Goal: Transaction & Acquisition: Purchase product/service

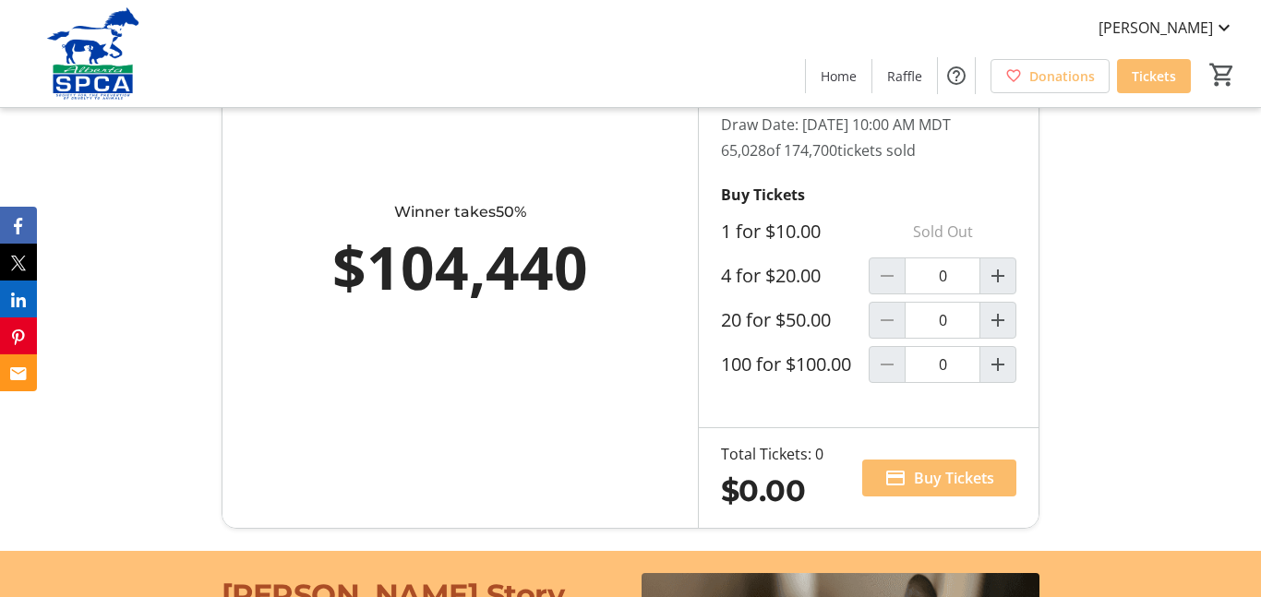
scroll to position [1111, 0]
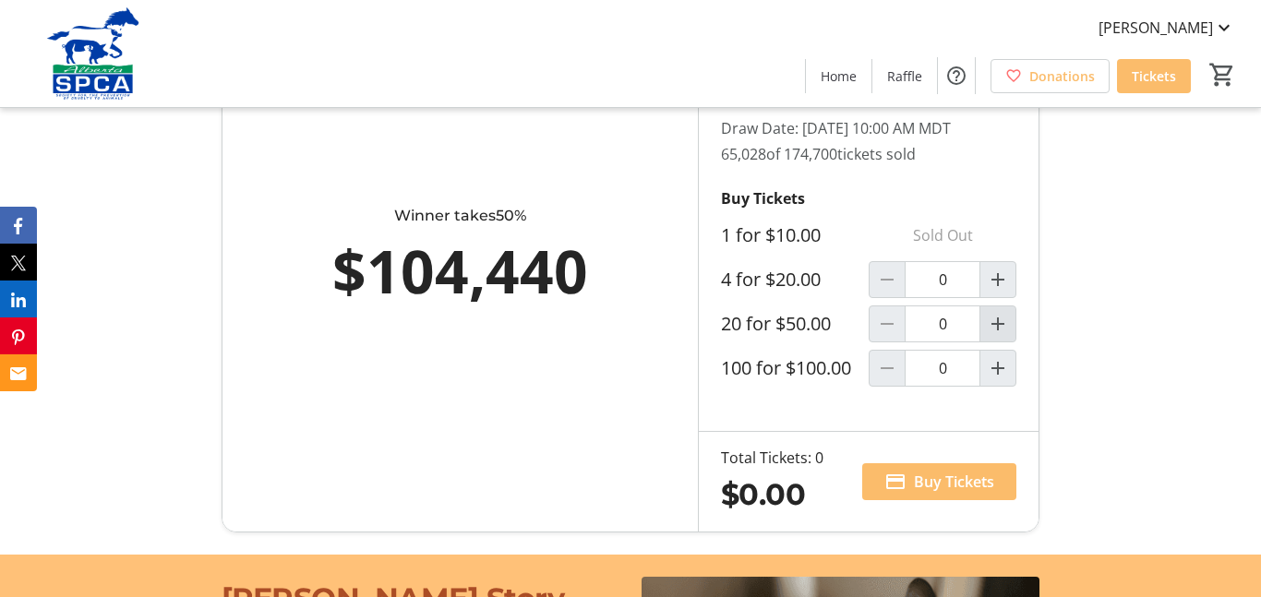
click at [996, 335] on mat-icon "Increment by one" at bounding box center [998, 324] width 22 height 22
type input "1"
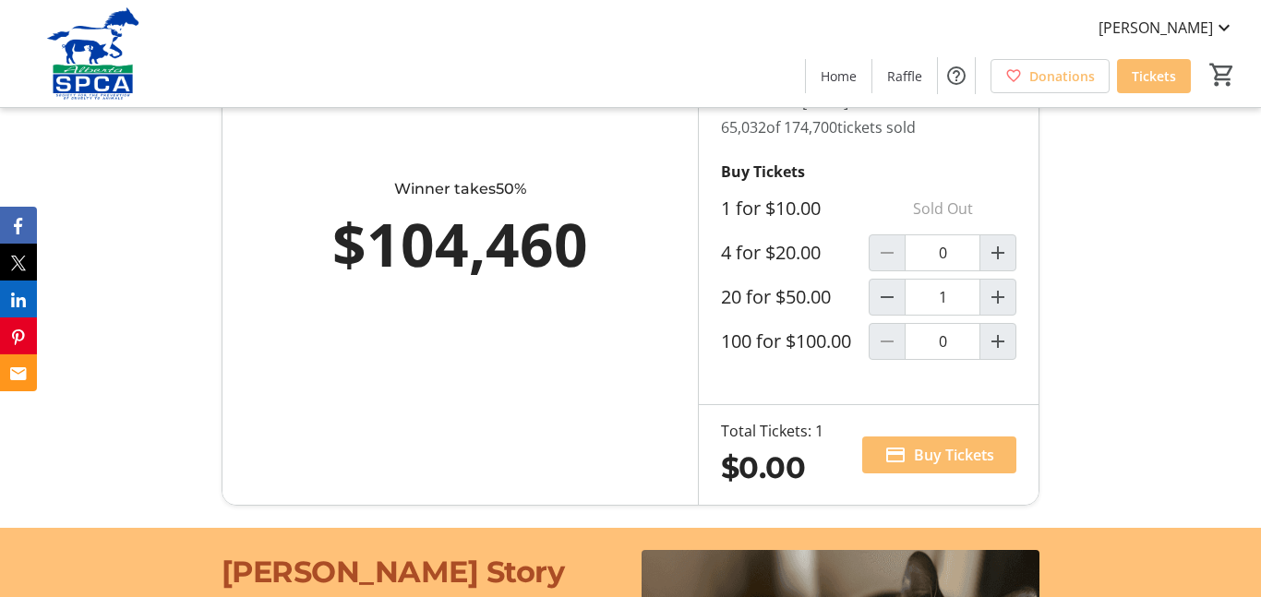
type input "1"
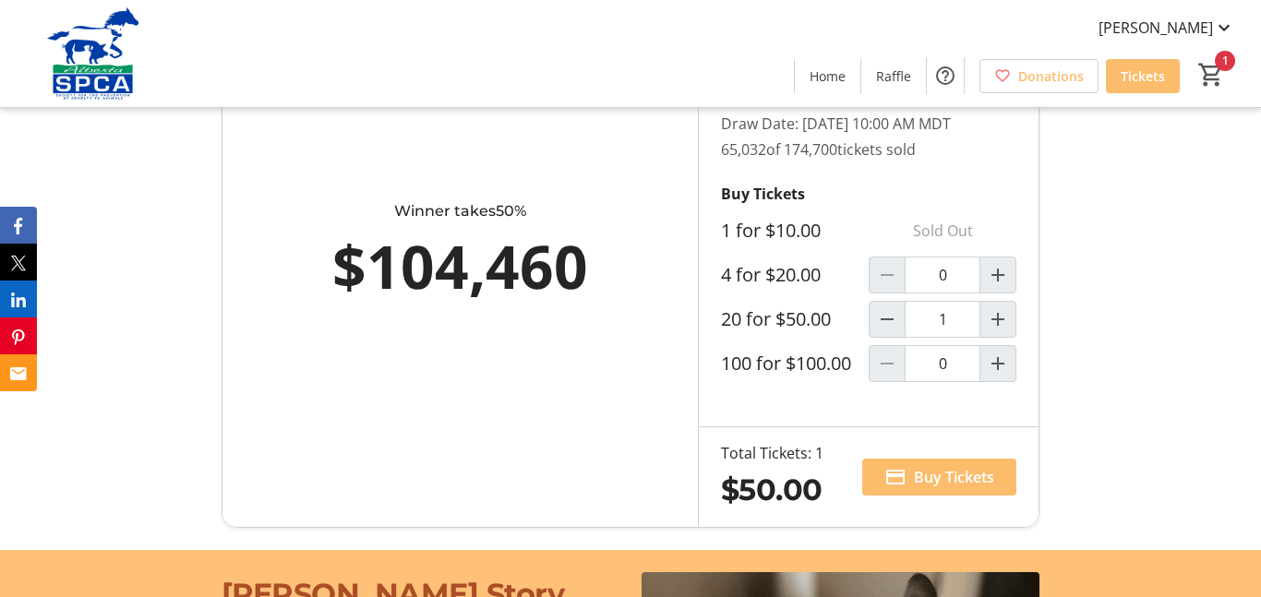
scroll to position [1115, 0]
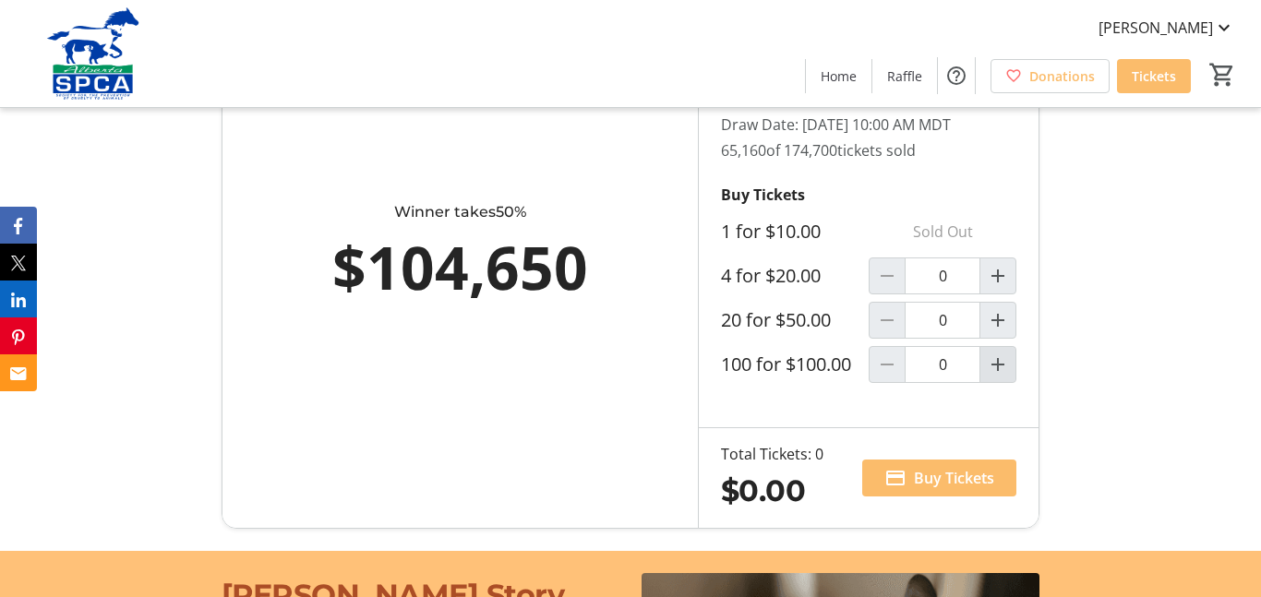
click at [1000, 376] on mat-icon "Increment by one" at bounding box center [998, 365] width 22 height 22
type input "1"
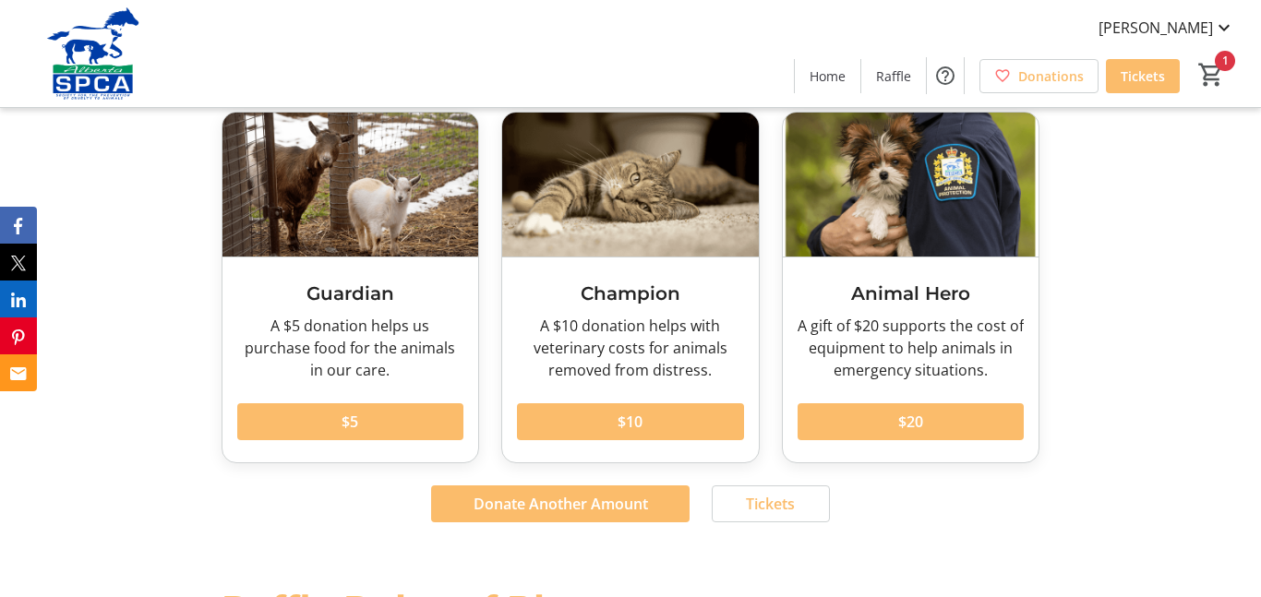
scroll to position [2104, 0]
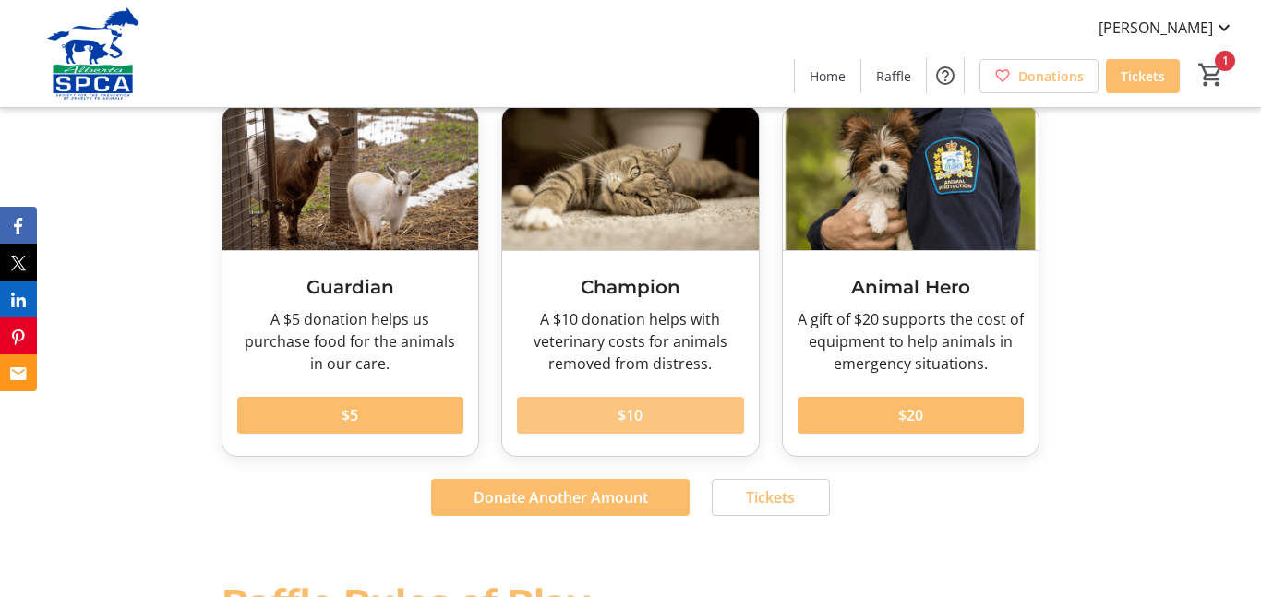
click at [621, 417] on span "$10" at bounding box center [630, 415] width 25 height 22
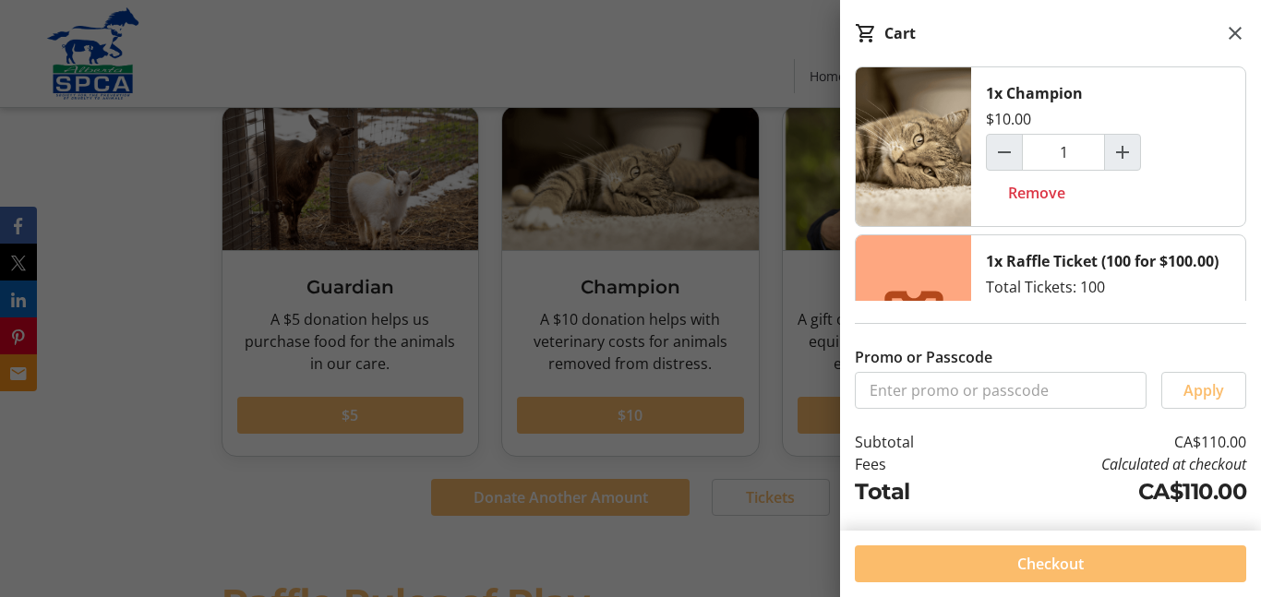
click at [1078, 304] on div "Promo or Passcode Apply" at bounding box center [1050, 355] width 421 height 108
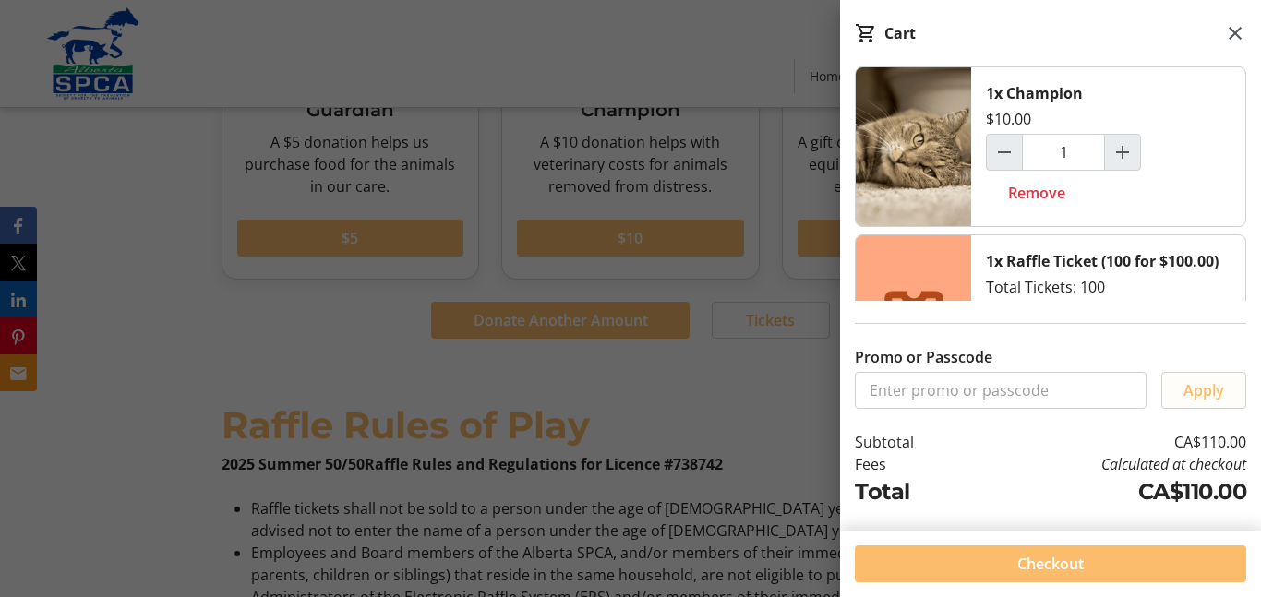
scroll to position [2298, 0]
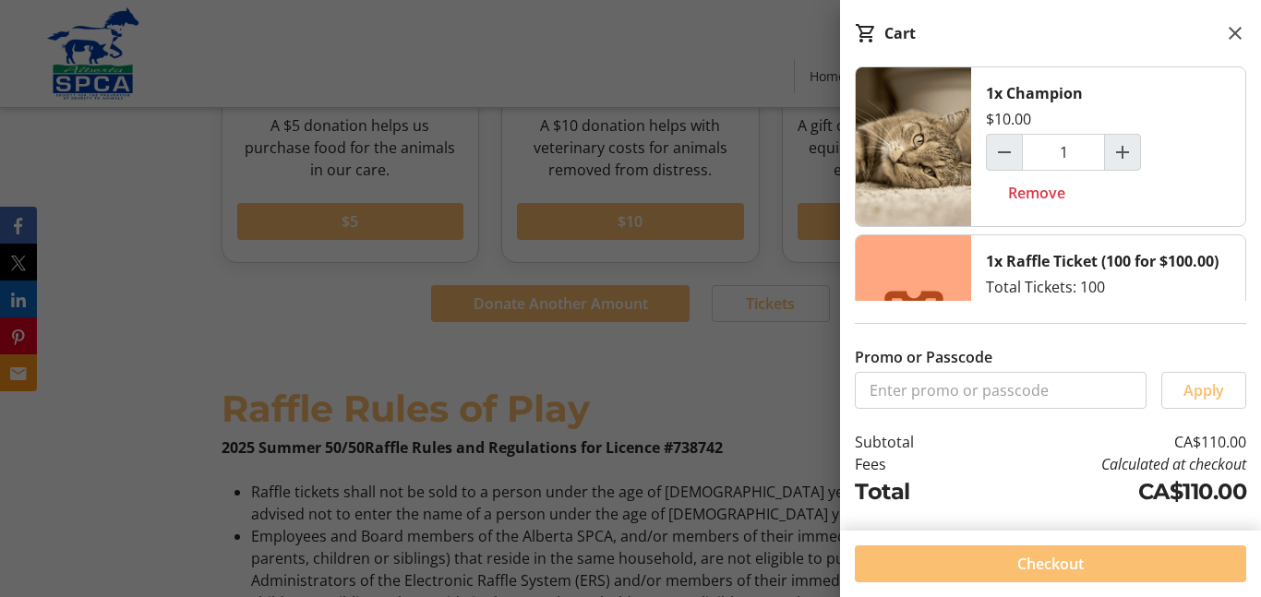
click at [1025, 564] on span "Checkout" at bounding box center [1051, 564] width 66 height 22
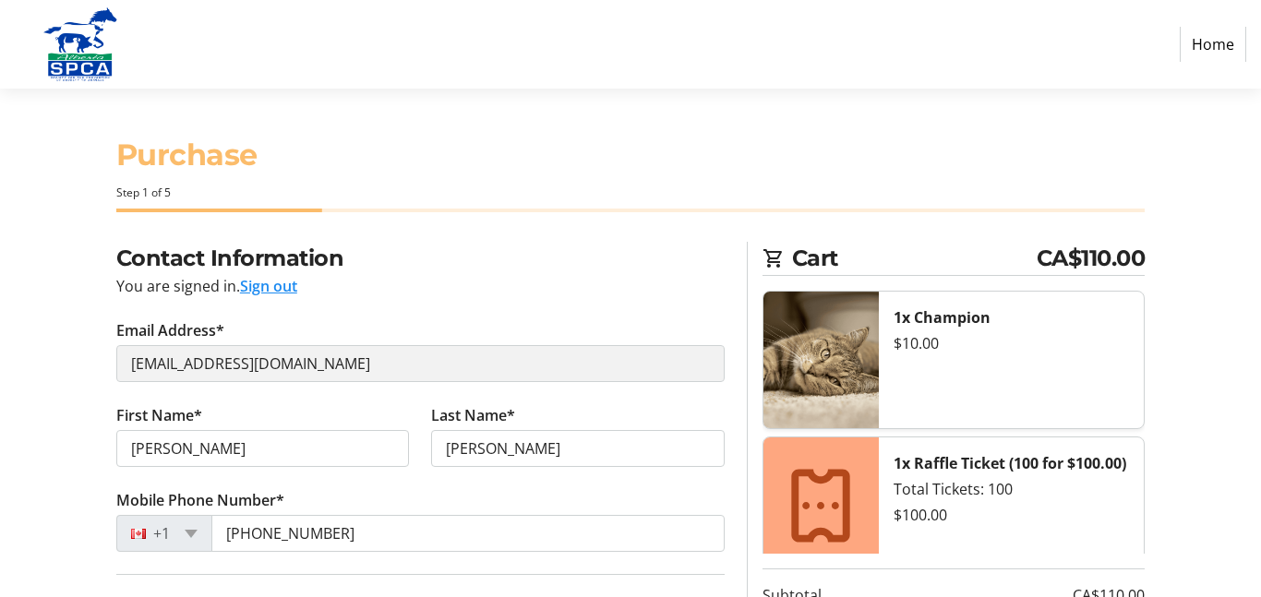
click at [979, 501] on div "Total Tickets: 100" at bounding box center [1011, 489] width 235 height 22
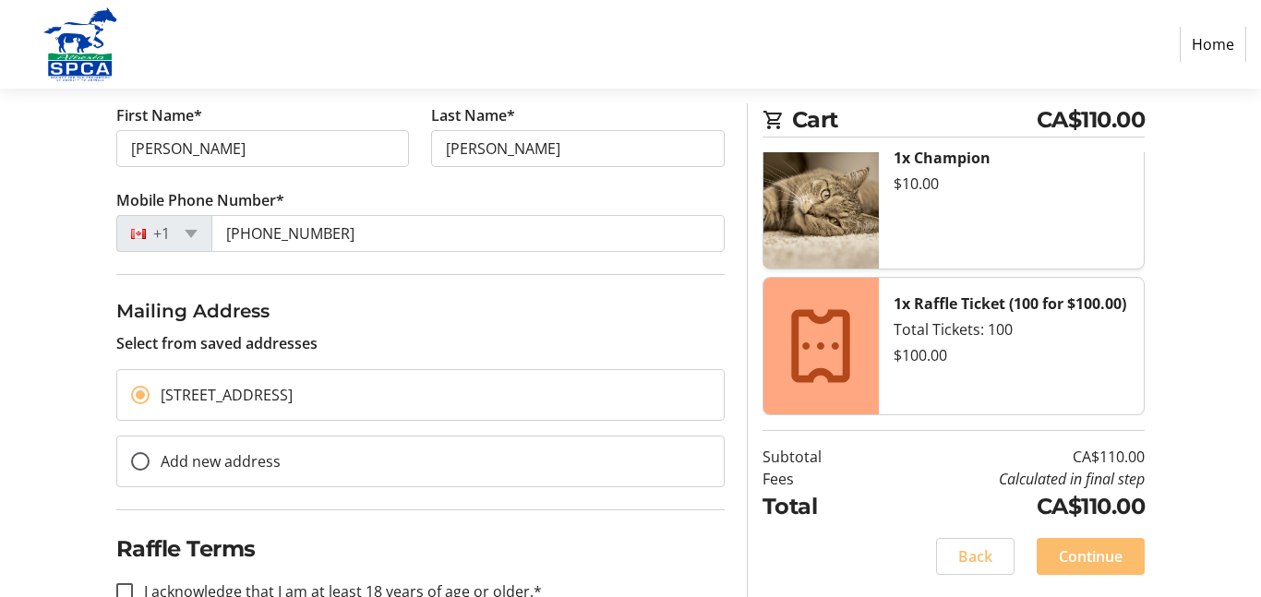
scroll to position [350, 0]
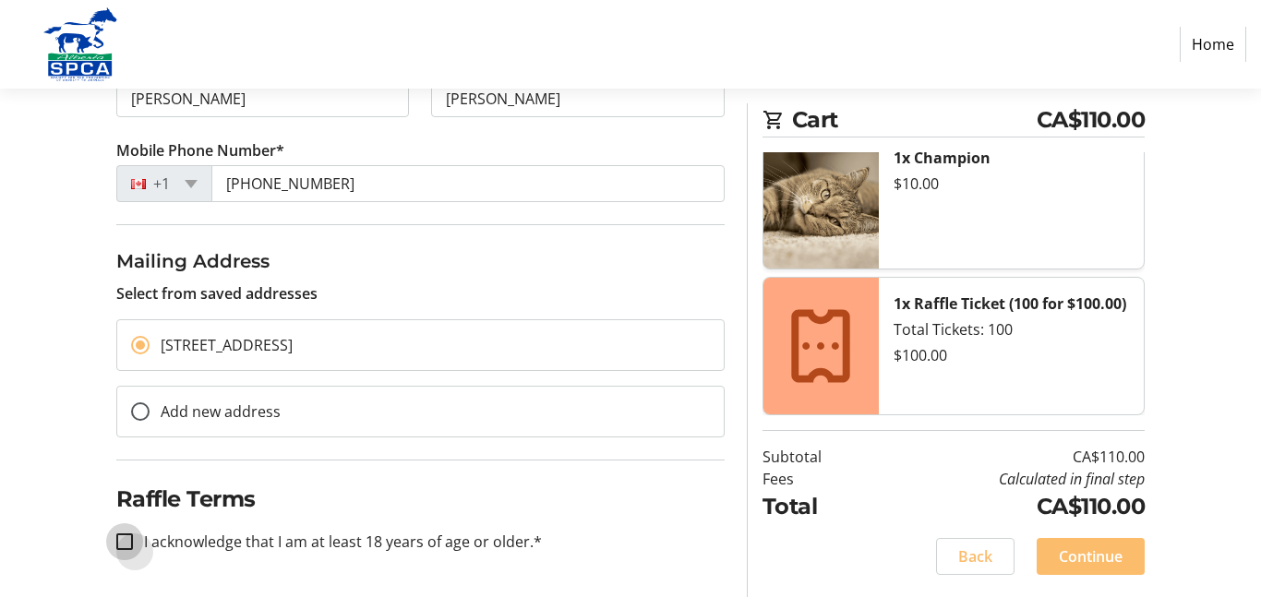
click at [125, 539] on input "I acknowledge that I am at least 18 years of age or older.*" at bounding box center [124, 542] width 17 height 17
checkbox input "true"
click at [1074, 553] on span "Continue" at bounding box center [1091, 557] width 64 height 22
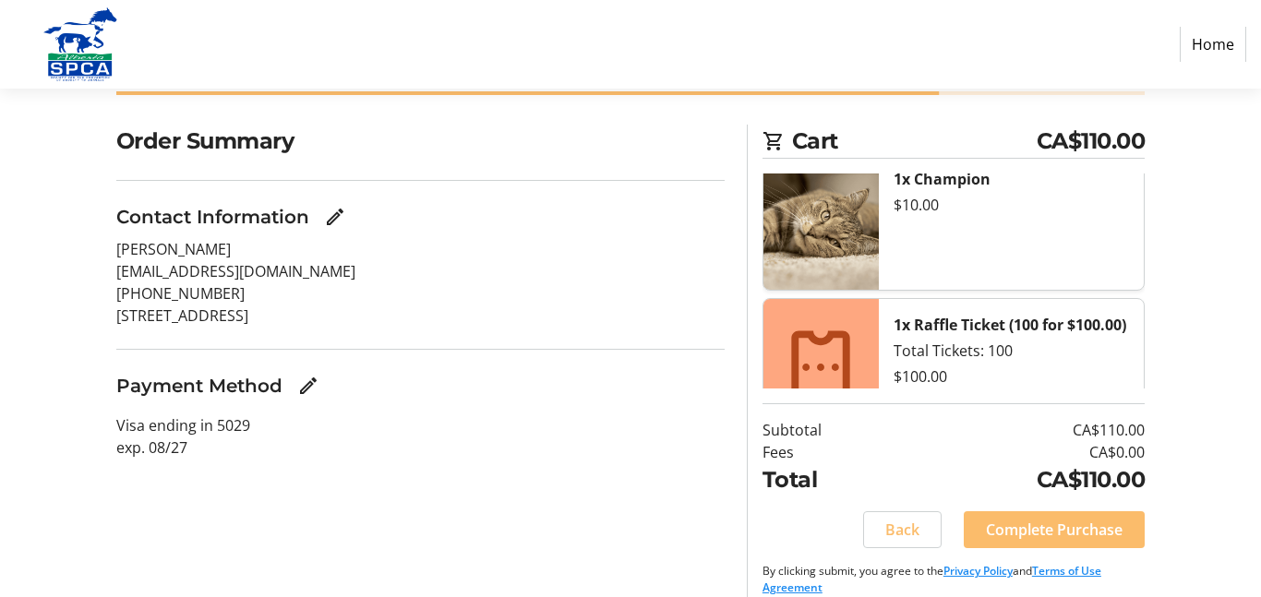
scroll to position [139, 0]
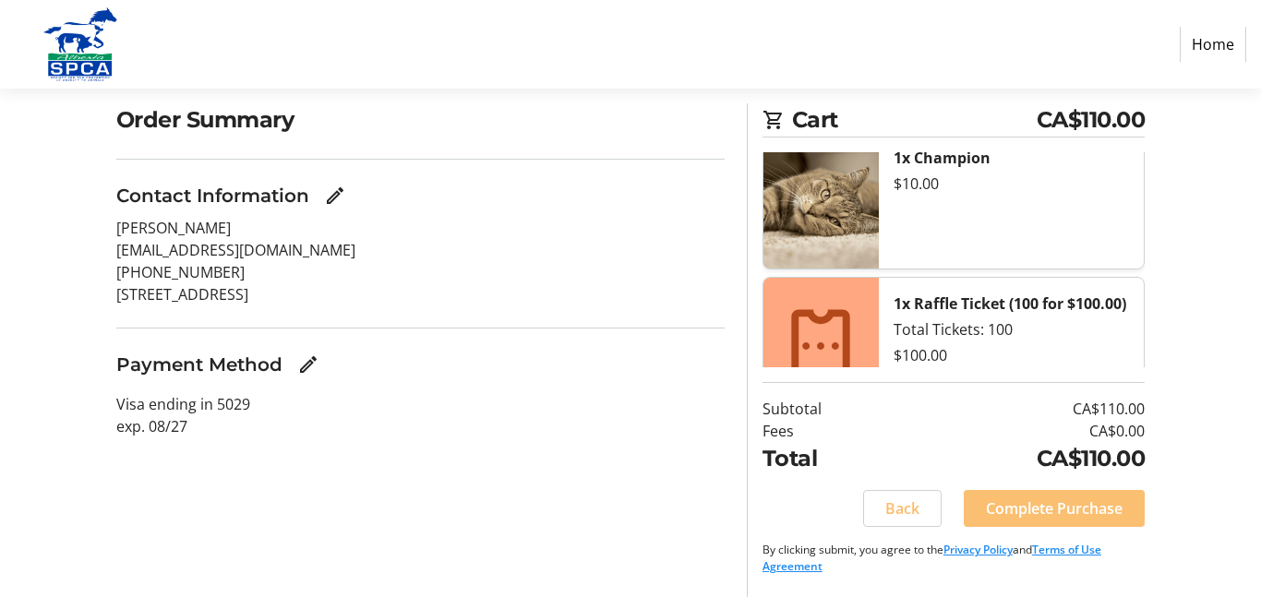
click at [1041, 515] on span "Complete Purchase" at bounding box center [1054, 509] width 137 height 22
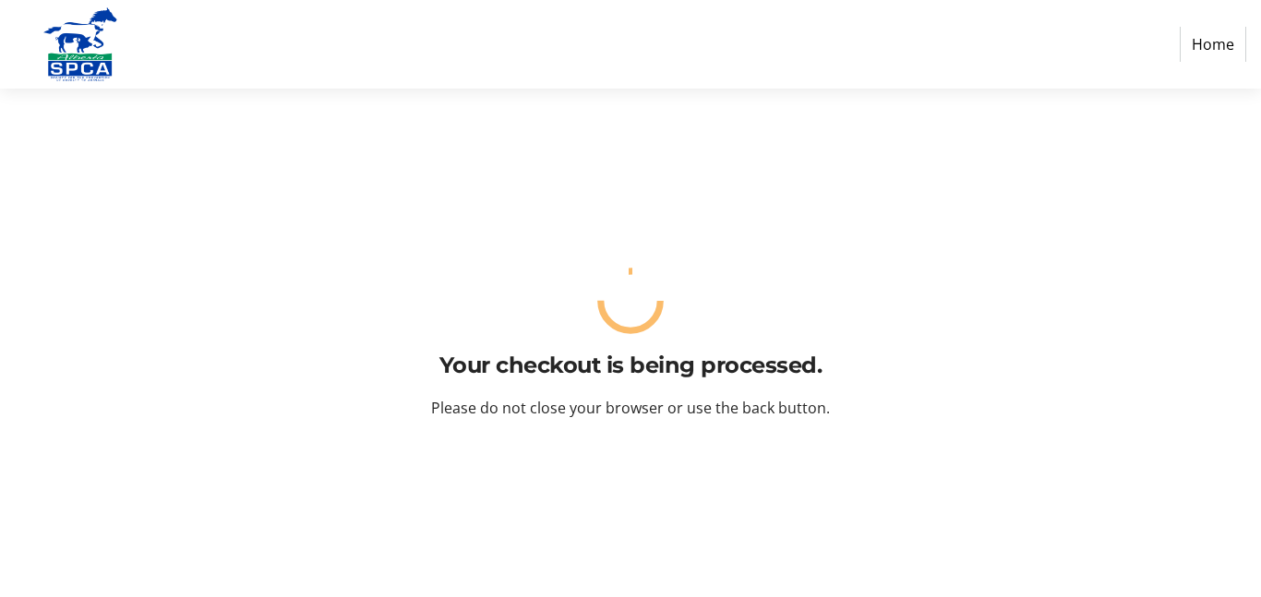
scroll to position [0, 0]
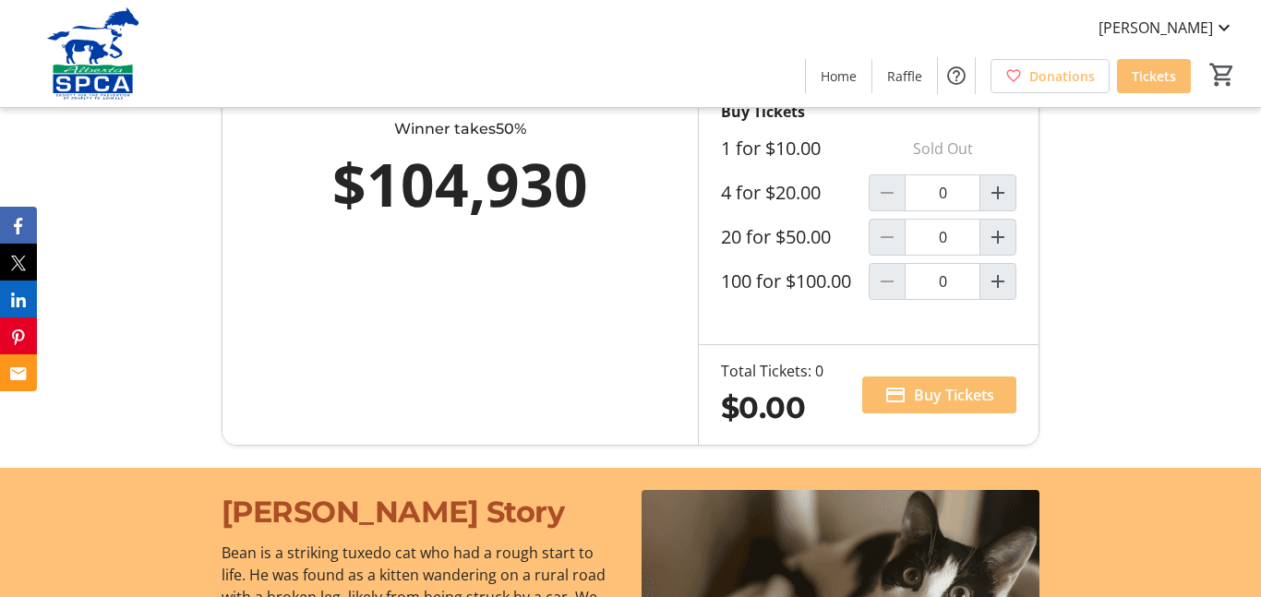
scroll to position [1202, 0]
